Goal: Find specific page/section: Find specific page/section

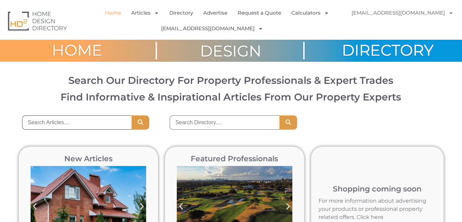
click at [86, 123] on input "search" at bounding box center [77, 123] width 110 height 14
click at [179, 12] on link "Directory" at bounding box center [181, 13] width 24 height 16
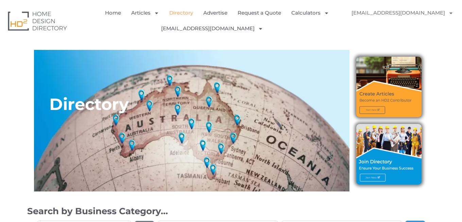
scroll to position [122, 0]
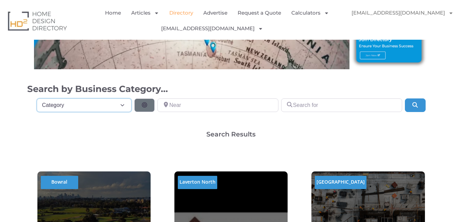
select select "793"
click at [37, 99] on select "Category Category Accounting Antenna Installation & Services Architects Bathroo…" at bounding box center [84, 106] width 95 height 14
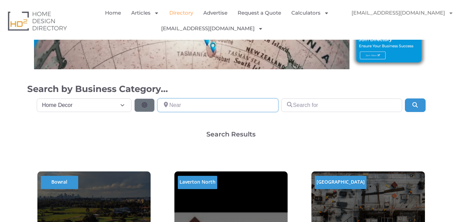
click at [201, 111] on input "Near" at bounding box center [217, 106] width 121 height 14
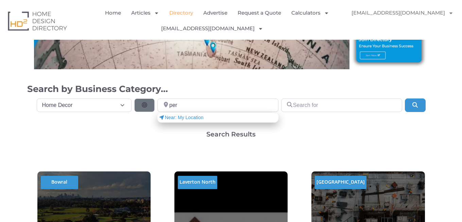
click at [98, 133] on div "Search Results" at bounding box center [231, 134] width 408 height 6
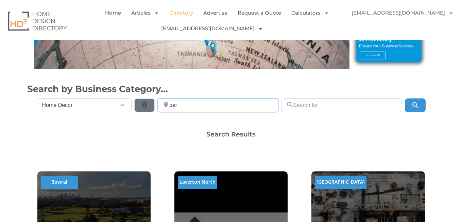
drag, startPoint x: 191, startPoint y: 109, endPoint x: 164, endPoint y: 98, distance: 29.4
click at [164, 98] on div "Category Category Category Accounting Antenna Installation & Services Architect…" at bounding box center [231, 104] width 400 height 16
paste input "[PERSON_NAME]"
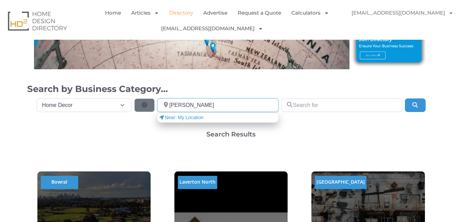
type input "[PERSON_NAME]"
click at [163, 126] on div "Category Category Category Accounting Antenna Installation & Services Architect…" at bounding box center [231, 115] width 408 height 33
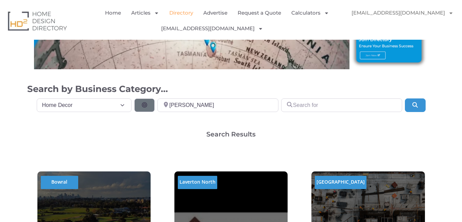
click at [190, 112] on div "Category Category Category Accounting Antenna Installation & Services Architect…" at bounding box center [230, 108] width 391 height 19
drag, startPoint x: 201, startPoint y: 106, endPoint x: 146, endPoint y: 92, distance: 56.1
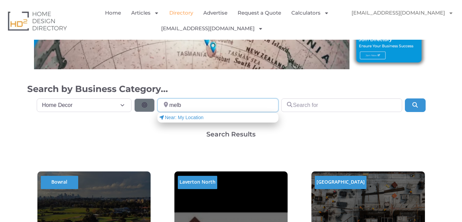
click at [199, 102] on input "melb" at bounding box center [217, 106] width 121 height 14
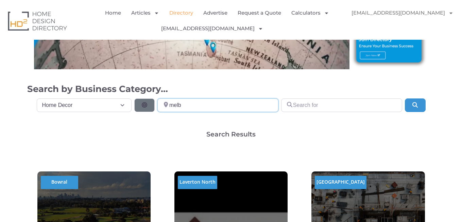
paste input "ourne"
type input "[GEOGRAPHIC_DATA]"
click at [160, 134] on div "Search Results" at bounding box center [231, 134] width 408 height 6
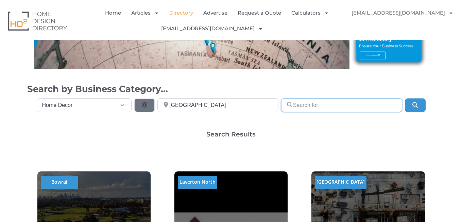
click at [343, 105] on input "Search for" at bounding box center [341, 106] width 121 height 14
paste input "[PERSON_NAME] & [PERSON_NAME]"
type input "[PERSON_NAME] & [PERSON_NAME]"
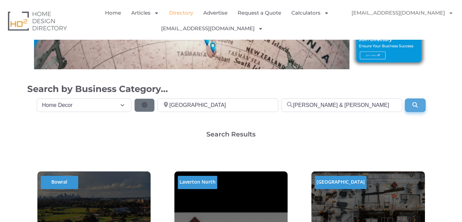
click at [416, 105] on icon "Search" at bounding box center [414, 104] width 7 height 5
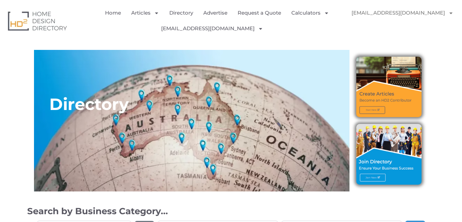
select select "793"
